Goal: Information Seeking & Learning: Understand process/instructions

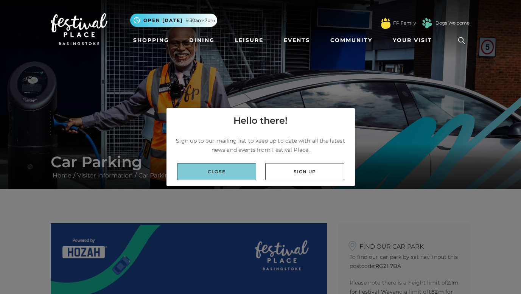
click at [228, 170] on link "Close" at bounding box center [216, 171] width 79 height 17
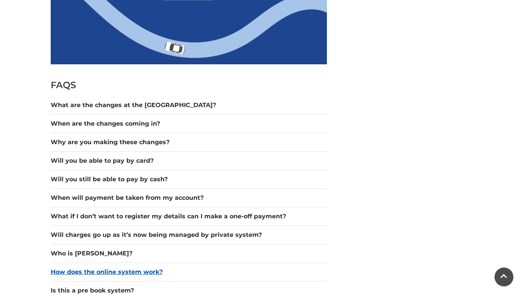
scroll to position [606, 0]
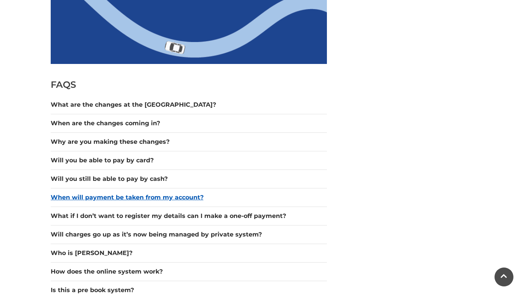
click at [161, 199] on button "When will payment be taken from my account?" at bounding box center [189, 197] width 276 height 9
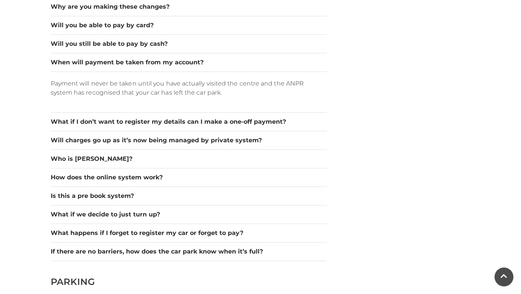
scroll to position [741, 0]
click at [122, 230] on button "What happens if I forget to register my car or forget to pay?" at bounding box center [189, 232] width 276 height 9
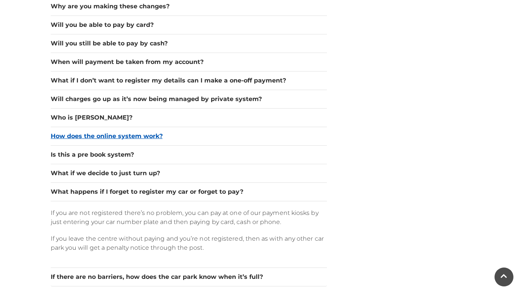
scroll to position [741, 0]
click at [110, 155] on button "Is this a pre book system?" at bounding box center [189, 154] width 276 height 9
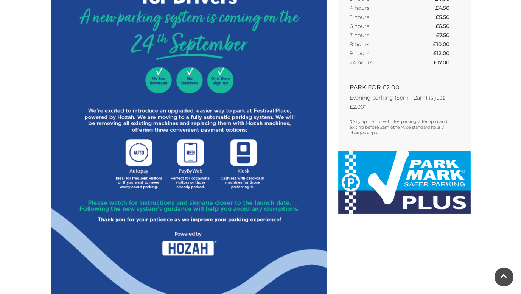
scroll to position [294, 0]
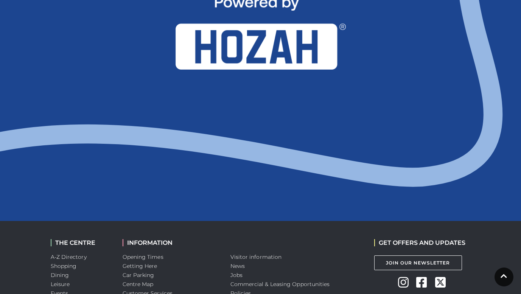
scroll to position [766, 0]
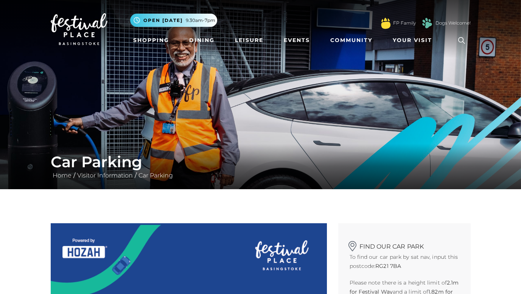
click at [66, 23] on img at bounding box center [79, 29] width 57 height 32
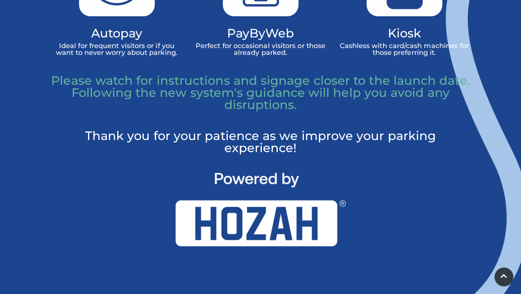
scroll to position [572, 0]
